Goal: Check status: Check status

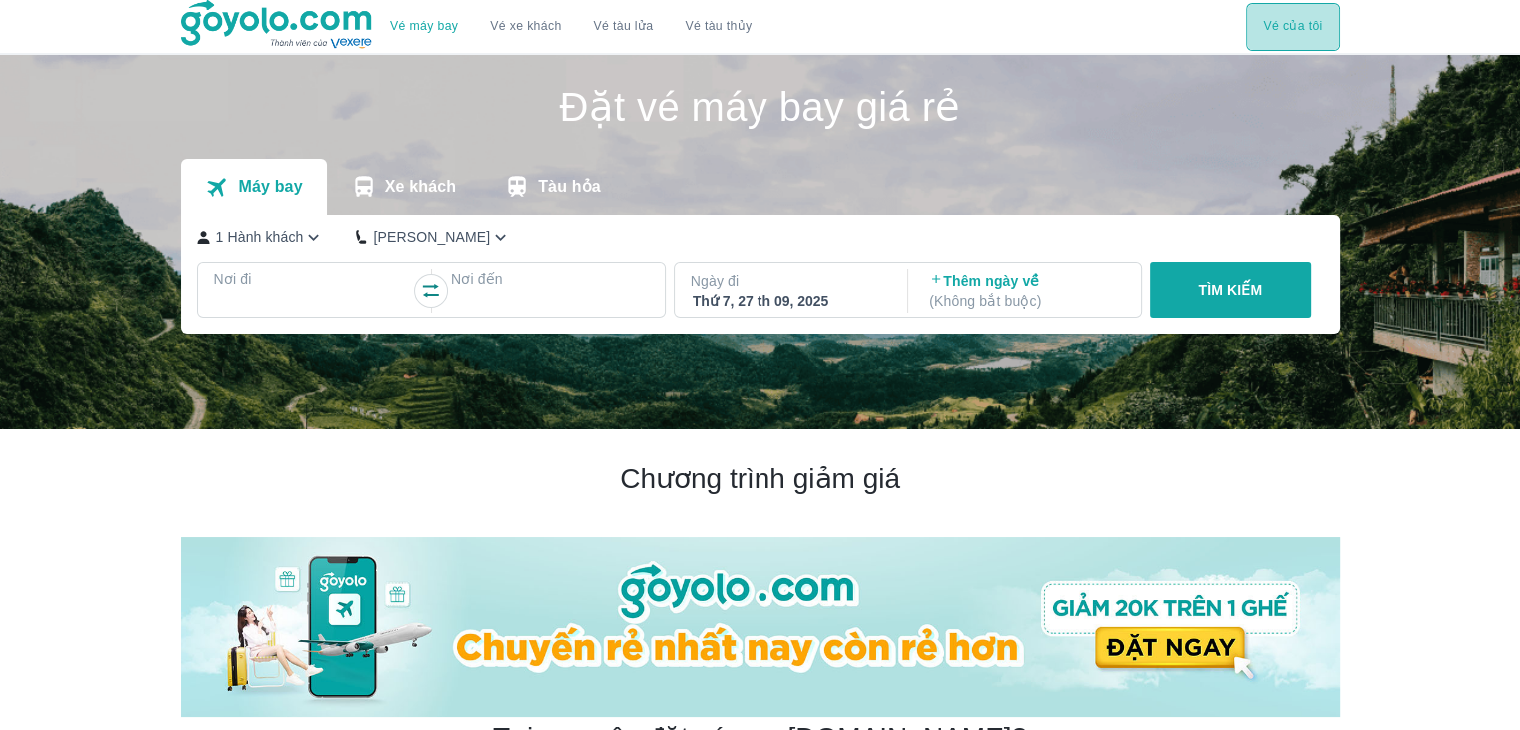
click at [1276, 13] on button "Vé của tôi" at bounding box center [1292, 27] width 93 height 48
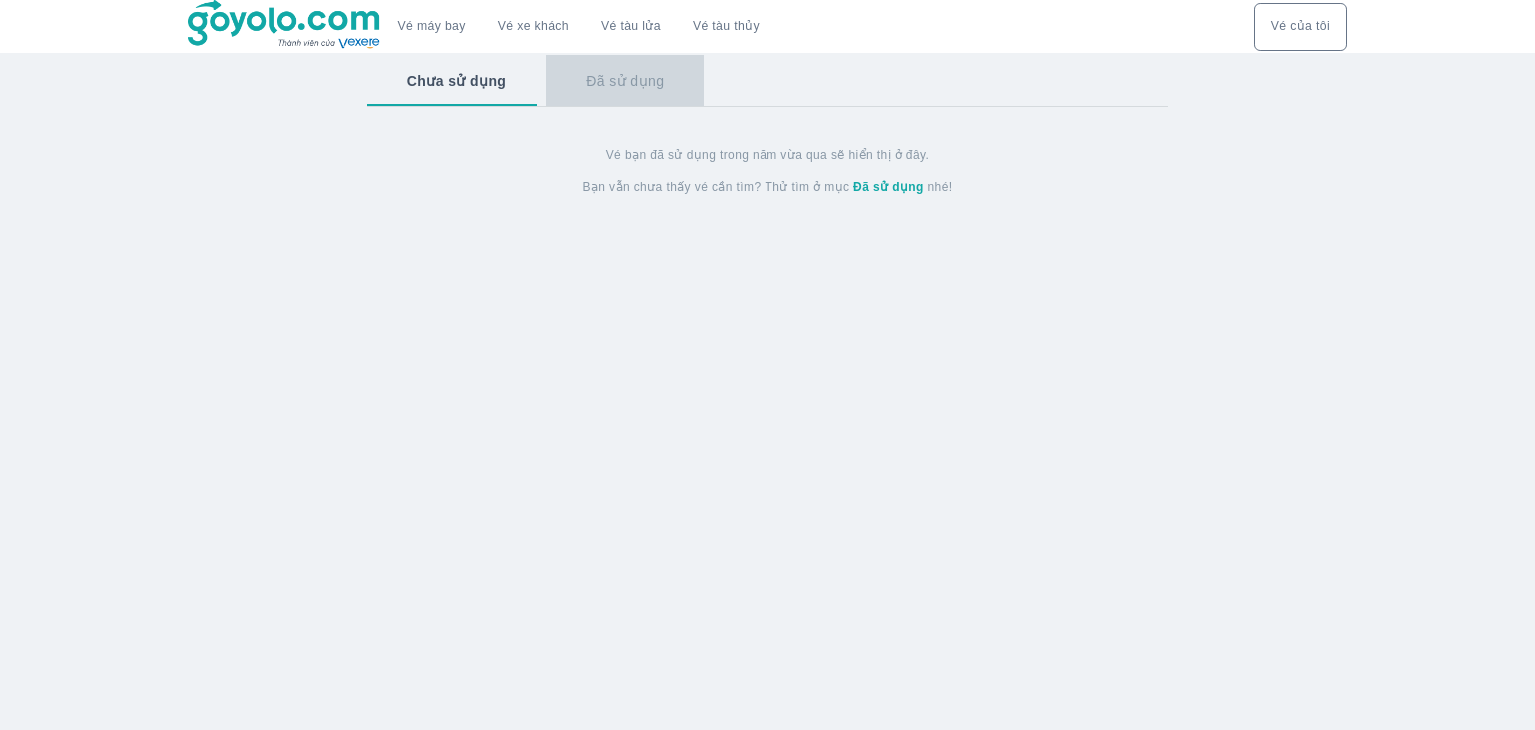
click at [626, 102] on button "Đã sử dụng" at bounding box center [625, 81] width 158 height 52
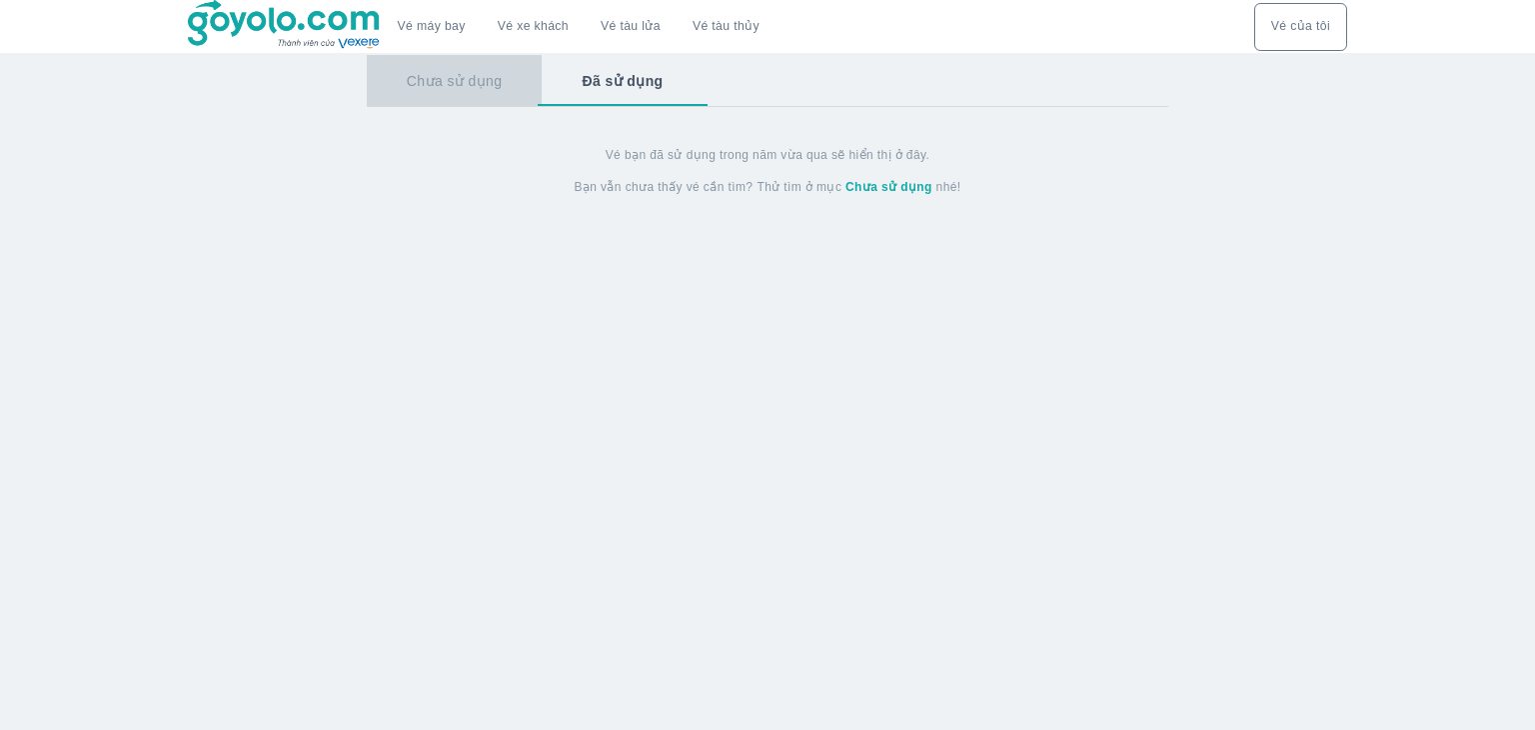
click at [456, 82] on button "Chưa sử dụng" at bounding box center [455, 81] width 176 height 52
click at [439, 13] on button "Vé máy bay" at bounding box center [432, 27] width 100 height 48
click at [439, 28] on link "Vé máy bay" at bounding box center [432, 26] width 68 height 15
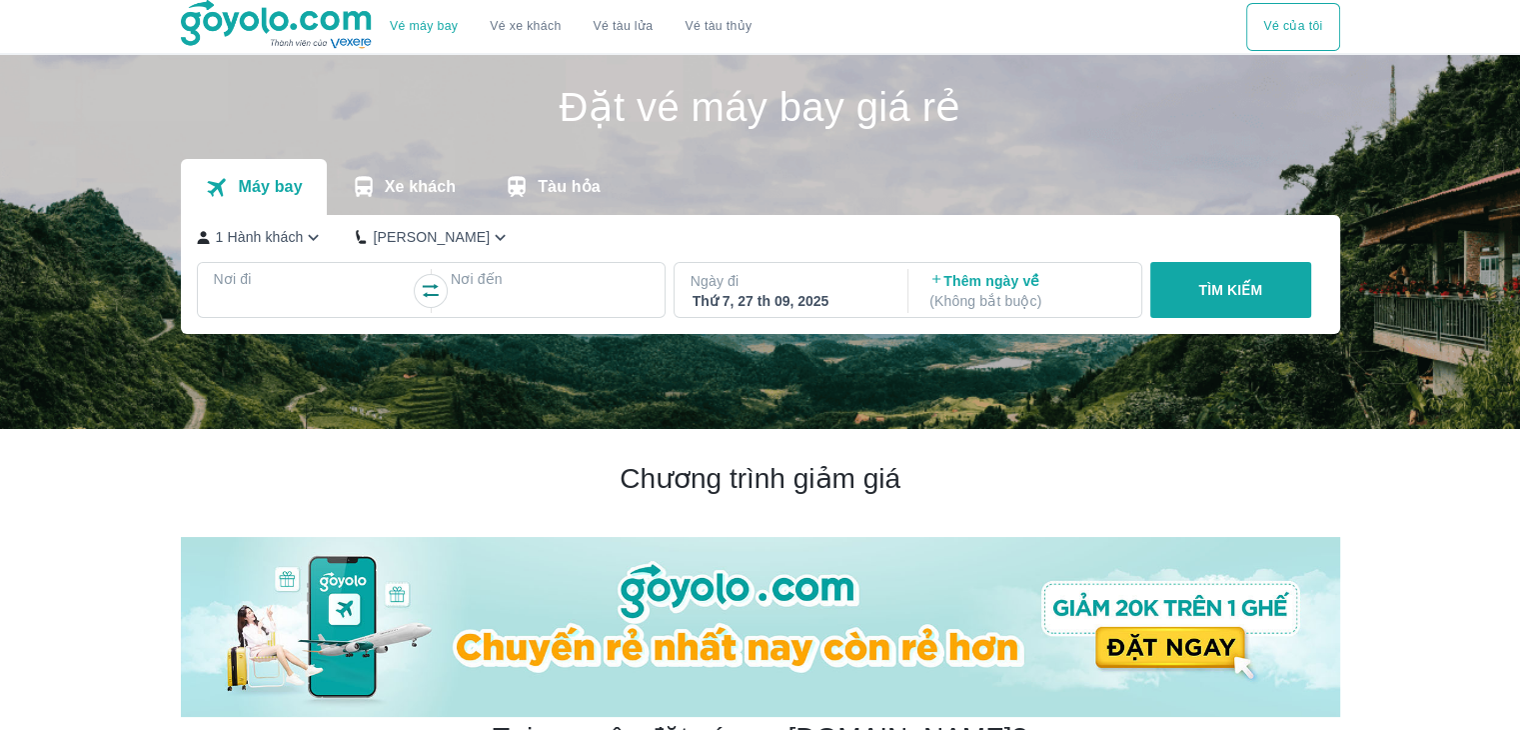
click at [350, 25] on img at bounding box center [278, 25] width 194 height 50
click at [1299, 1] on div "Vé máy bay Vé xe khách Vé tàu lửa Vé tàu thủy Vé của tôi" at bounding box center [760, 26] width 1159 height 53
click at [1320, 35] on button "Vé của tôi" at bounding box center [1292, 27] width 93 height 48
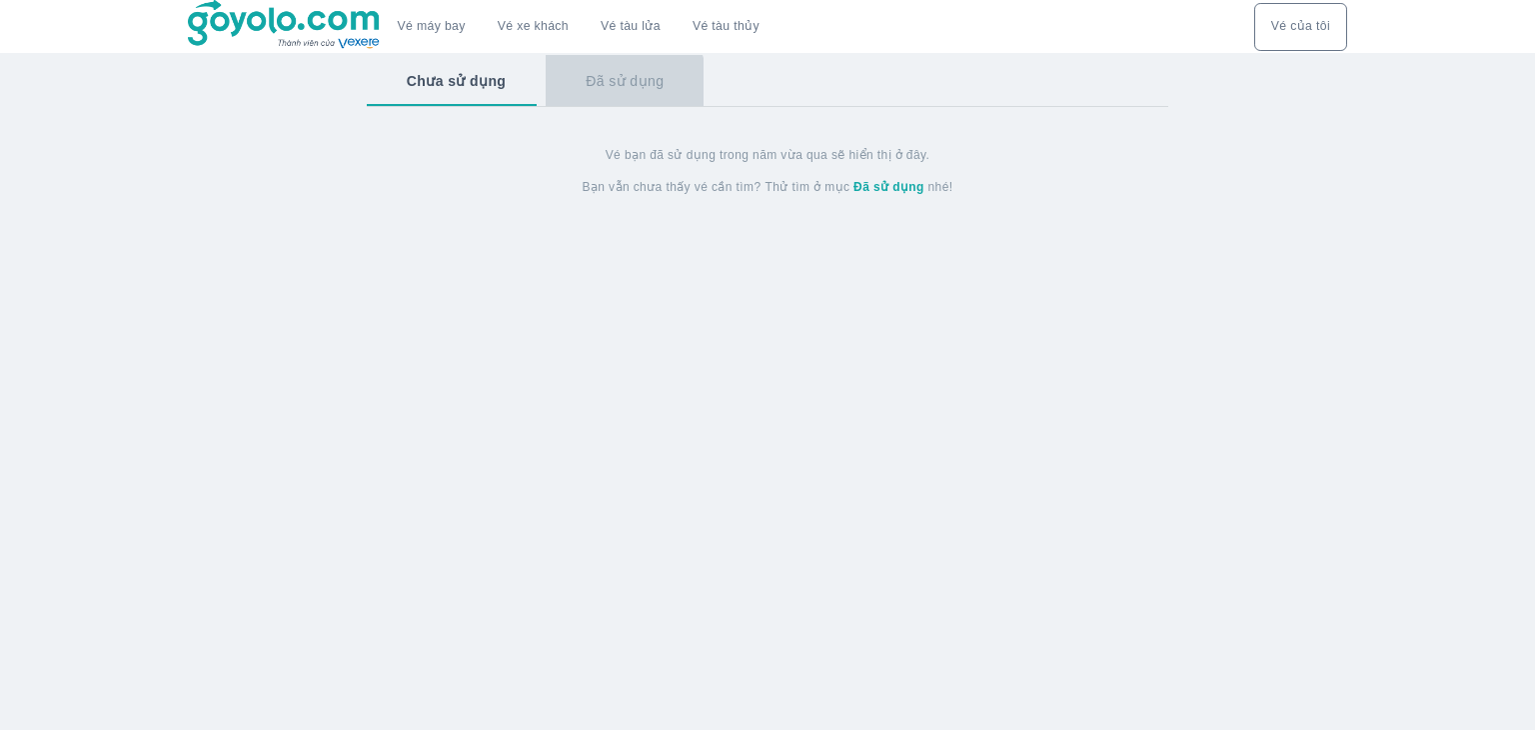
click at [612, 88] on button "Đã sử dụng" at bounding box center [625, 81] width 158 height 52
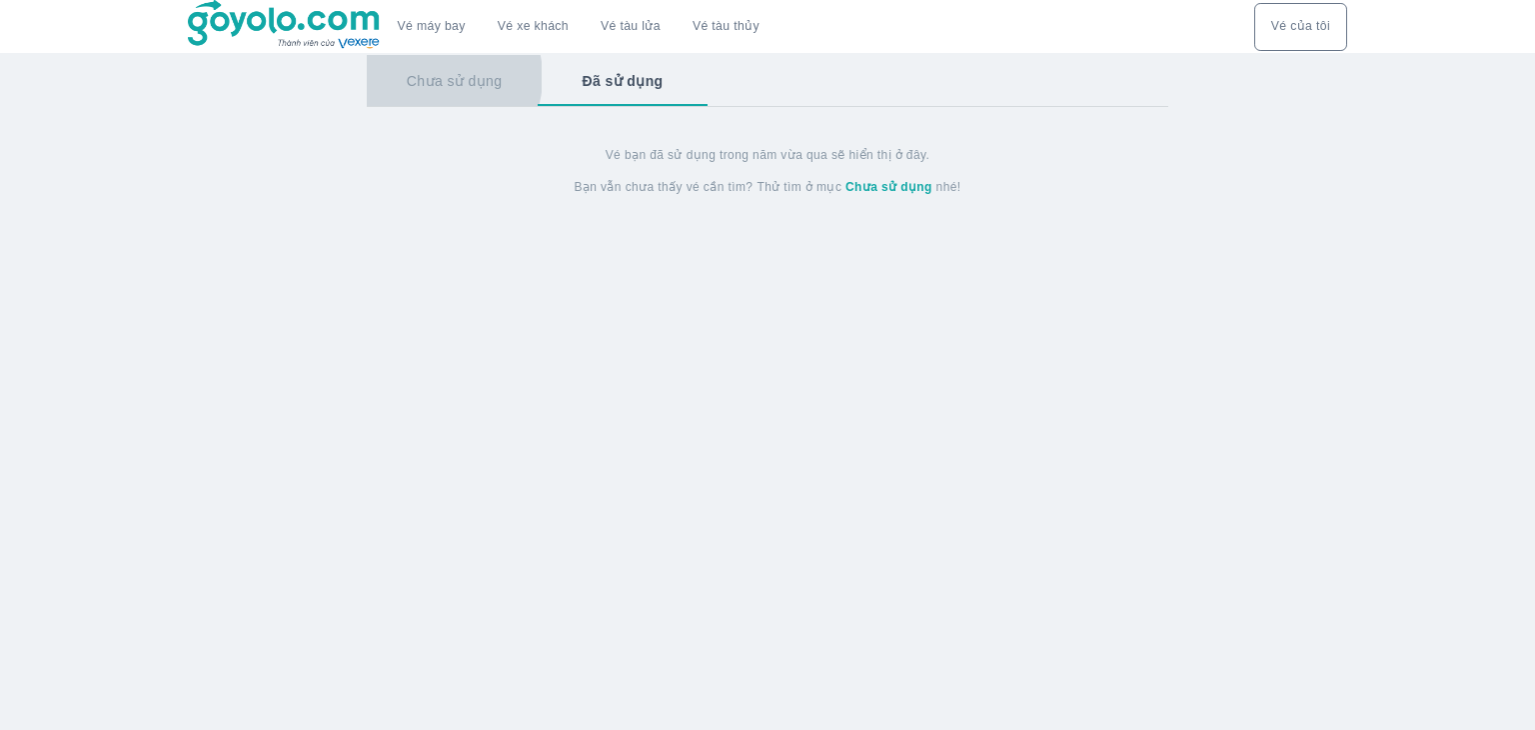
click at [438, 77] on button "Chưa sử dụng" at bounding box center [455, 81] width 176 height 52
